Goal: Navigation & Orientation: Find specific page/section

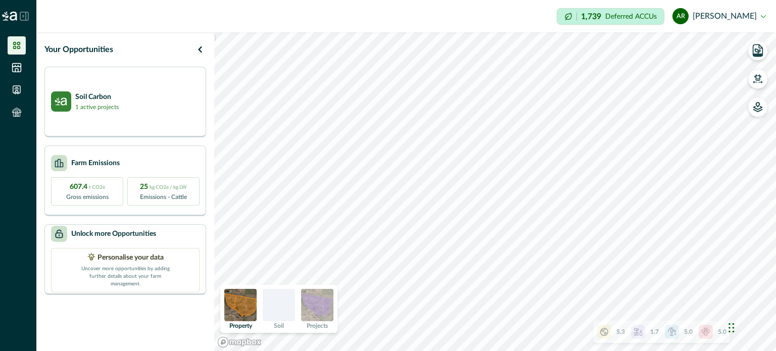
click at [198, 50] on icon "button" at bounding box center [200, 49] width 12 height 12
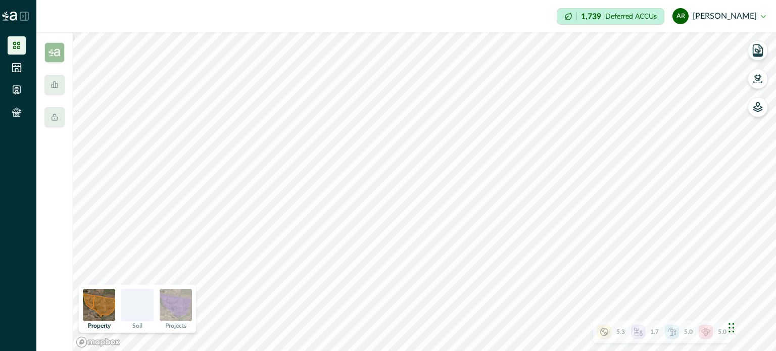
click at [9, 45] on li at bounding box center [17, 45] width 18 height 18
click at [14, 43] on icon at bounding box center [16, 45] width 7 height 7
click at [53, 48] on img at bounding box center [54, 52] width 20 height 20
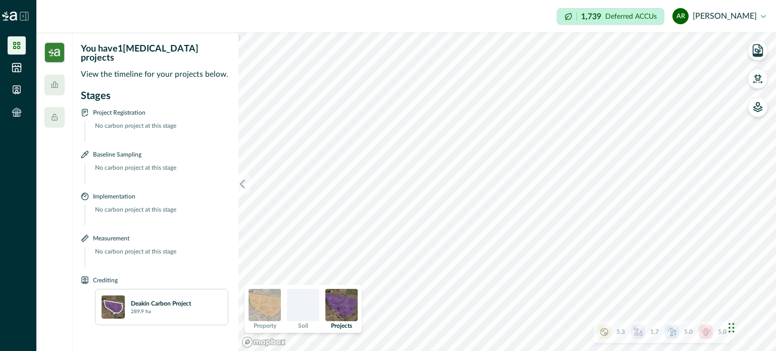
click at [56, 86] on icon at bounding box center [55, 85] width 8 height 8
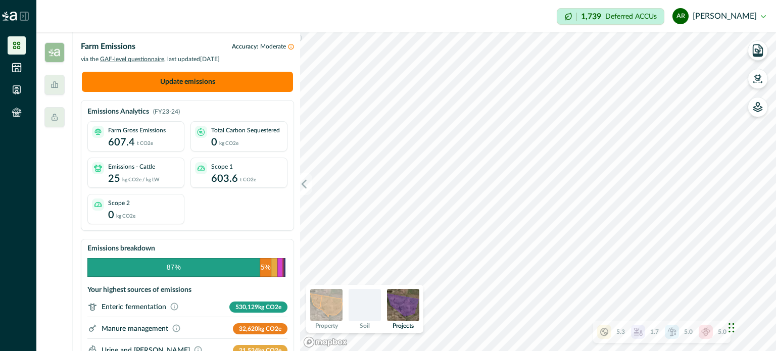
click at [53, 59] on img at bounding box center [54, 52] width 20 height 20
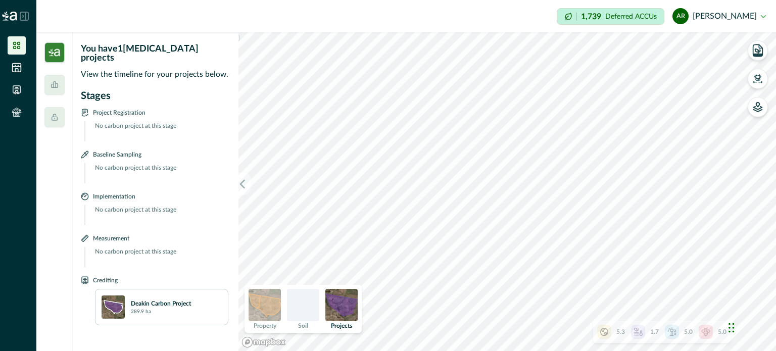
click at [56, 82] on icon at bounding box center [55, 85] width 8 height 8
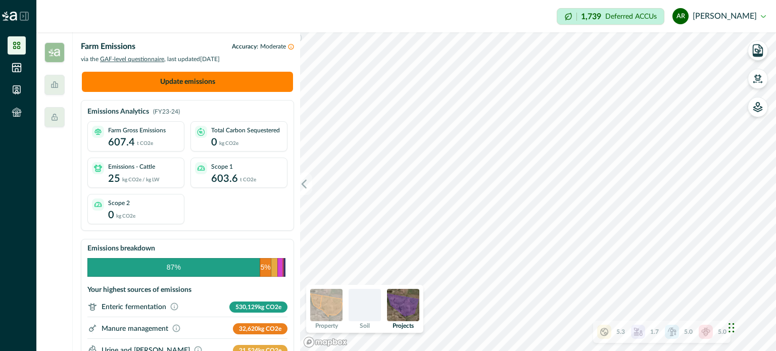
click at [59, 118] on div at bounding box center [54, 117] width 20 height 20
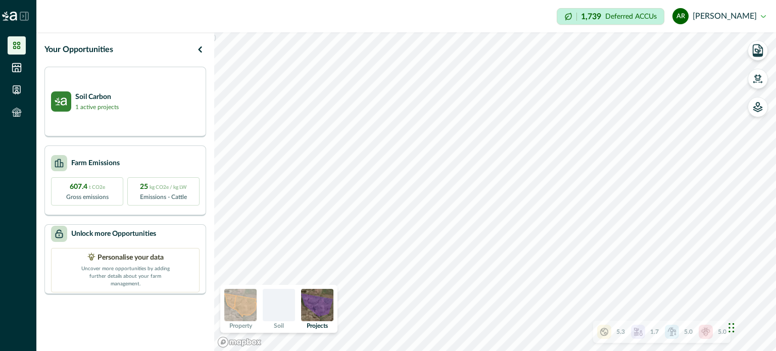
click at [21, 64] on icon at bounding box center [17, 68] width 10 height 10
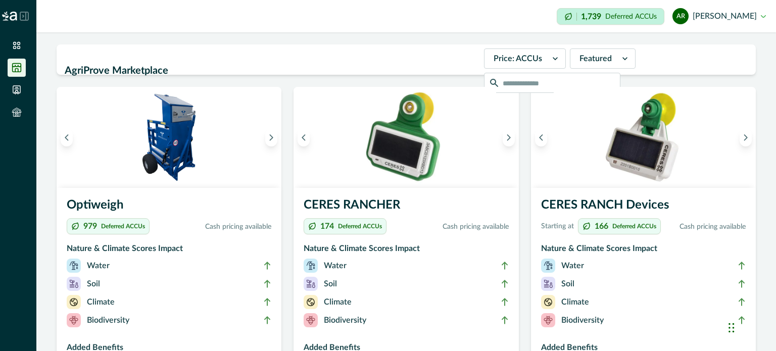
click at [16, 90] on icon at bounding box center [16, 90] width 7 height 8
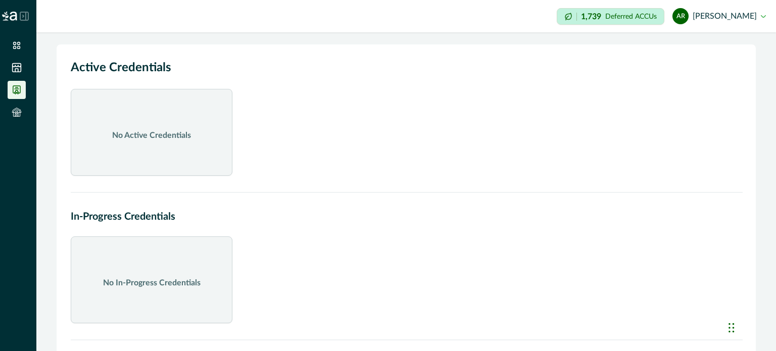
click at [18, 113] on icon at bounding box center [16, 115] width 7 height 4
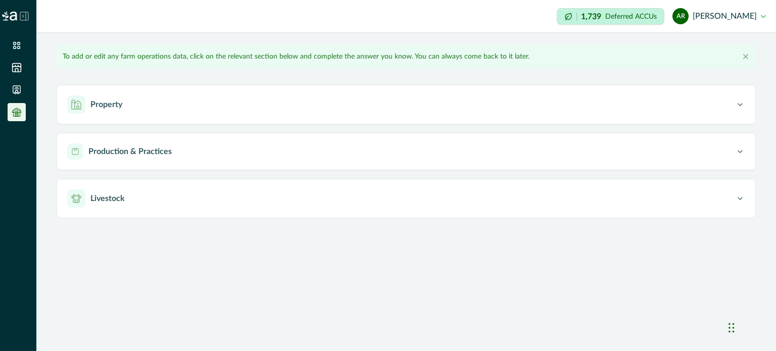
drag, startPoint x: 12, startPoint y: 57, endPoint x: 15, endPoint y: 64, distance: 7.7
click at [15, 64] on ul at bounding box center [18, 80] width 36 height 89
click at [15, 64] on icon at bounding box center [17, 68] width 10 height 10
